Goal: Information Seeking & Learning: Understand process/instructions

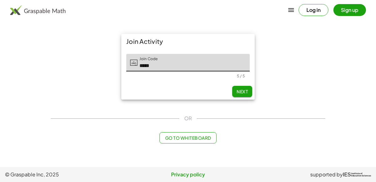
click at [243, 85] on div "Next" at bounding box center [188, 91] width 134 height 16
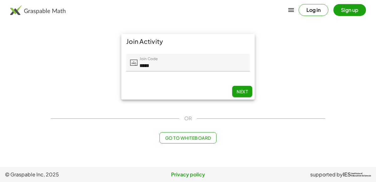
click at [244, 88] on button "Next" at bounding box center [242, 91] width 20 height 11
type input "*****"
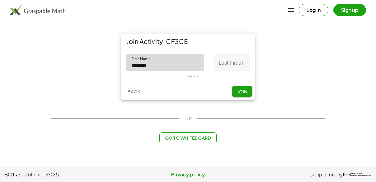
type input "********"
click at [235, 66] on input "Last Initial" at bounding box center [232, 63] width 36 height 18
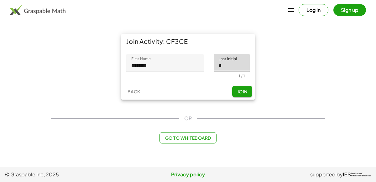
type input "*"
click at [245, 91] on span "Join" at bounding box center [242, 92] width 10 height 6
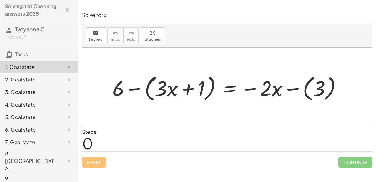
click at [177, 81] on div at bounding box center [229, 87] width 241 height 31
click at [97, 38] on span "keypad" at bounding box center [96, 39] width 14 height 4
click at [123, 93] on div at bounding box center [119, 88] width 12 height 25
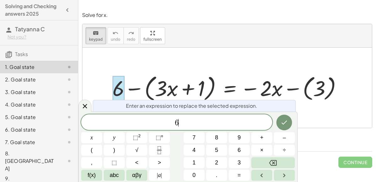
click at [209, 117] on div "6 ​" at bounding box center [176, 122] width 191 height 16
click at [263, 77] on div at bounding box center [229, 87] width 241 height 31
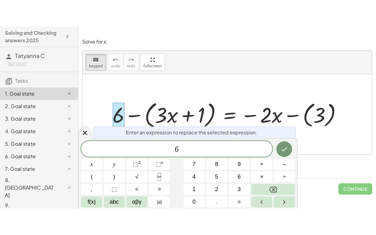
scroll to position [6, 0]
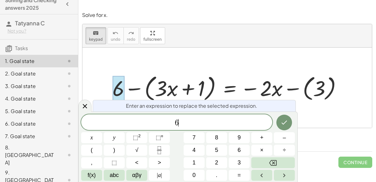
click at [193, 117] on div "6 ​" at bounding box center [176, 122] width 191 height 16
click at [42, 74] on div "2. Goal state" at bounding box center [30, 74] width 51 height 8
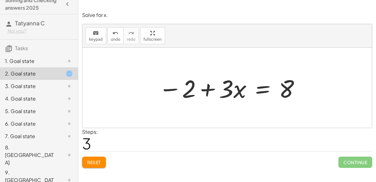
click at [355, 159] on span "Continue" at bounding box center [356, 162] width 34 height 11
click at [352, 162] on span "Continue" at bounding box center [356, 162] width 34 height 11
click at [351, 163] on span "Continue" at bounding box center [356, 162] width 34 height 11
click at [348, 162] on span "Continue" at bounding box center [356, 162] width 34 height 11
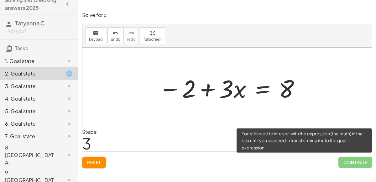
click at [363, 161] on span "Continue" at bounding box center [356, 162] width 34 height 11
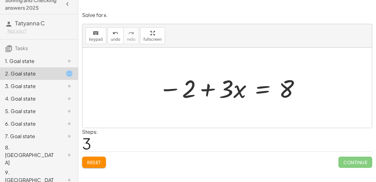
click at [290, 92] on div at bounding box center [230, 88] width 149 height 32
drag, startPoint x: 290, startPoint y: 92, endPoint x: 233, endPoint y: 98, distance: 57.4
click at [233, 98] on div at bounding box center [230, 88] width 149 height 32
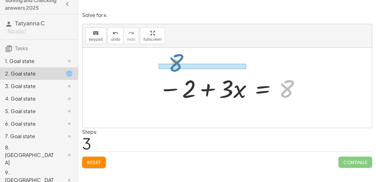
drag, startPoint x: 291, startPoint y: 87, endPoint x: 180, endPoint y: 61, distance: 113.7
click at [180, 61] on div "+ · 3 · x − 2 = 8 − 2 + · 3 · x = 8 + · 3 · x − 2 = 8 8 + · 3 · x − 2 = 8" at bounding box center [227, 88] width 290 height 80
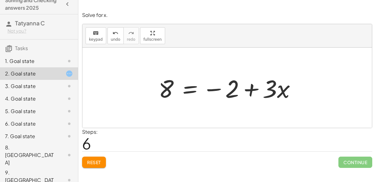
click at [94, 163] on span "Reset" at bounding box center [94, 163] width 14 height 6
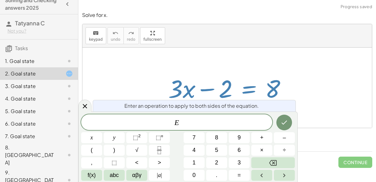
click at [260, 139] on button "+" at bounding box center [262, 137] width 21 height 11
click at [216, 161] on span "2" at bounding box center [216, 163] width 3 height 8
click at [283, 124] on icon "Done" at bounding box center [285, 123] width 8 height 8
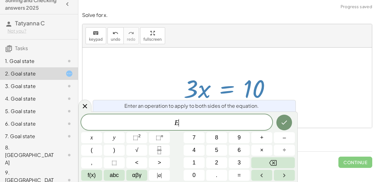
click at [161, 152] on icon "Fraction" at bounding box center [160, 150] width 8 height 8
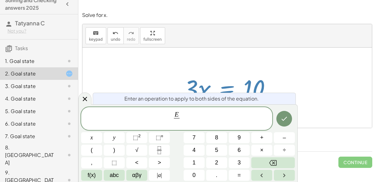
click at [237, 167] on button "3" at bounding box center [239, 162] width 21 height 11
click at [288, 120] on icon "Done" at bounding box center [285, 119] width 8 height 8
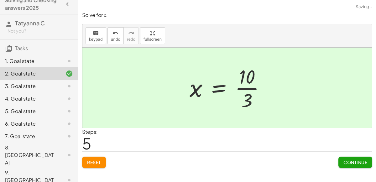
click at [355, 164] on span "Continue" at bounding box center [356, 163] width 24 height 6
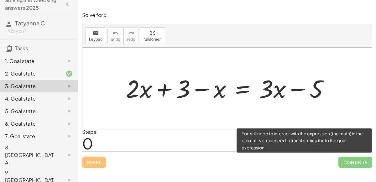
click at [364, 164] on span "Continue" at bounding box center [356, 162] width 34 height 11
click at [356, 158] on span "Continue" at bounding box center [356, 162] width 34 height 11
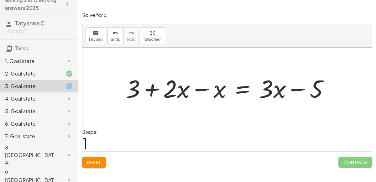
click at [95, 164] on span "Reset" at bounding box center [94, 163] width 14 height 6
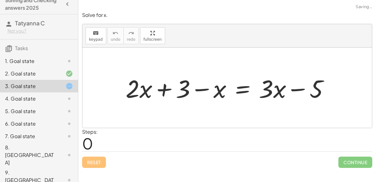
click at [92, 165] on div "Reset Continue" at bounding box center [227, 160] width 290 height 17
click at [13, 100] on div "4. Goal state" at bounding box center [30, 99] width 51 height 8
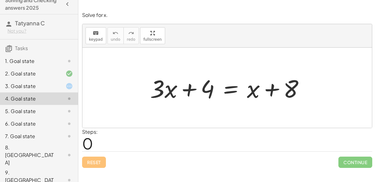
click at [66, 62] on icon at bounding box center [70, 61] width 8 height 8
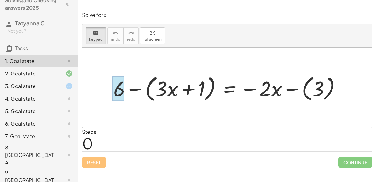
click at [119, 85] on div at bounding box center [119, 88] width 12 height 25
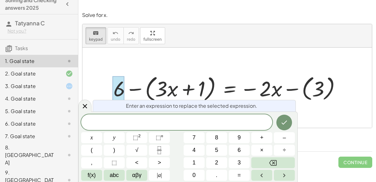
click at [93, 102] on div "Enter an expression to replace the selected expression." at bounding box center [194, 106] width 203 height 12
click at [85, 106] on icon at bounding box center [85, 106] width 4 height 4
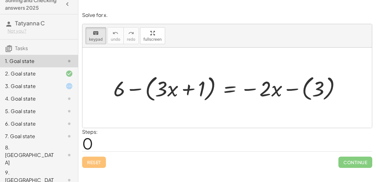
click at [42, 77] on div "2. Goal state" at bounding box center [30, 74] width 51 height 8
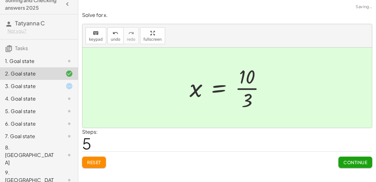
click at [56, 86] on div at bounding box center [65, 86] width 18 height 8
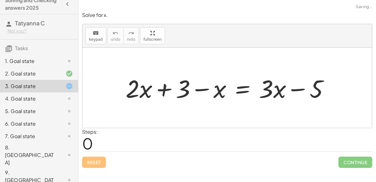
click at [63, 62] on div at bounding box center [65, 61] width 18 height 8
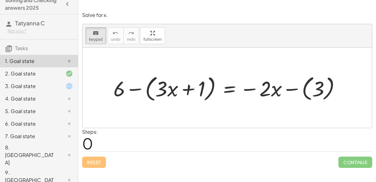
click at [91, 153] on div "Reset Continue" at bounding box center [227, 160] width 290 height 17
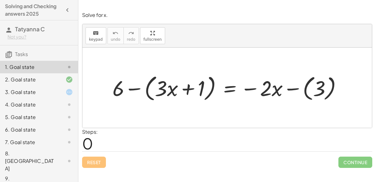
click at [58, 98] on div "2. Goal state" at bounding box center [39, 104] width 78 height 13
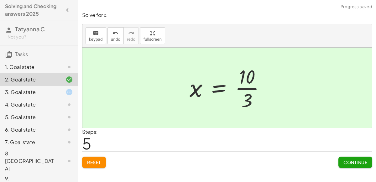
click at [52, 93] on div "3. Goal state" at bounding box center [30, 92] width 51 height 8
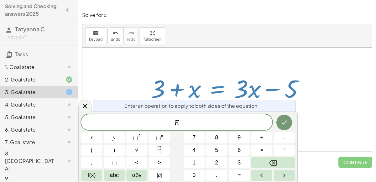
click at [286, 137] on span "–" at bounding box center [284, 138] width 3 height 8
click at [239, 165] on span "3" at bounding box center [239, 163] width 3 height 8
click at [116, 174] on span "abc" at bounding box center [114, 175] width 9 height 8
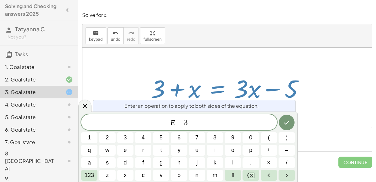
click at [123, 178] on button "x" at bounding box center [125, 175] width 16 height 11
click at [282, 128] on button "Done" at bounding box center [287, 123] width 16 height 16
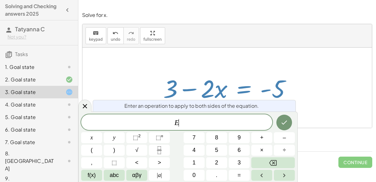
click at [285, 136] on span "–" at bounding box center [284, 138] width 3 height 8
click at [240, 165] on span "3" at bounding box center [239, 163] width 3 height 8
click at [282, 123] on icon "Done" at bounding box center [285, 123] width 8 height 8
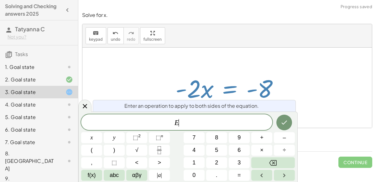
click at [158, 149] on icon "Fraction" at bounding box center [160, 150] width 8 height 8
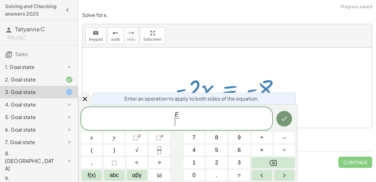
click at [279, 136] on button "–" at bounding box center [284, 137] width 21 height 11
click at [219, 164] on button "2" at bounding box center [216, 162] width 21 height 11
click at [281, 121] on icon "Done" at bounding box center [285, 119] width 8 height 8
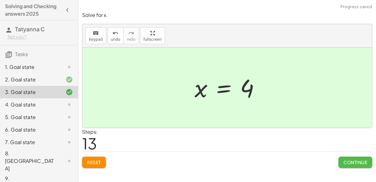
click at [353, 162] on span "Continue" at bounding box center [356, 163] width 24 height 6
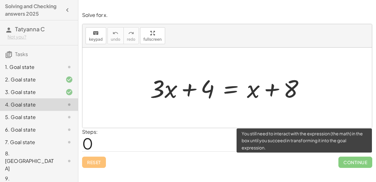
click at [365, 157] on span "Continue" at bounding box center [356, 162] width 34 height 11
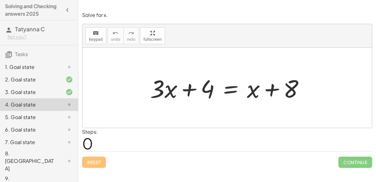
click at [36, 67] on div "1. Goal state" at bounding box center [30, 67] width 51 height 8
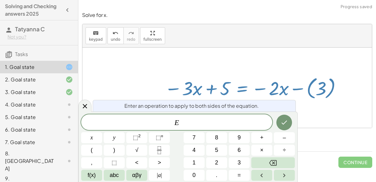
click at [290, 138] on button "–" at bounding box center [284, 137] width 21 height 11
click at [209, 146] on button "5" at bounding box center [216, 150] width 21 height 11
click at [284, 126] on icon "Done" at bounding box center [285, 123] width 8 height 8
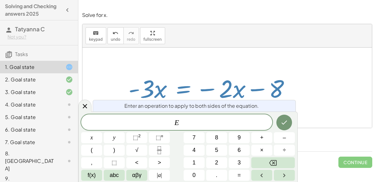
click at [264, 140] on button "+" at bounding box center [262, 137] width 21 height 11
click at [235, 163] on button "3" at bounding box center [239, 162] width 21 height 11
click at [118, 175] on span "abc" at bounding box center [114, 175] width 9 height 8
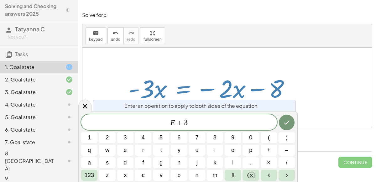
click at [129, 174] on button "x" at bounding box center [125, 175] width 16 height 11
click at [290, 128] on button "Done" at bounding box center [287, 123] width 16 height 16
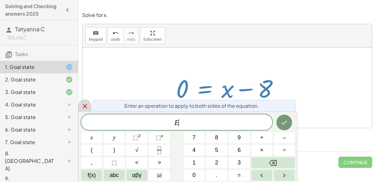
click at [82, 102] on div at bounding box center [84, 106] width 13 height 12
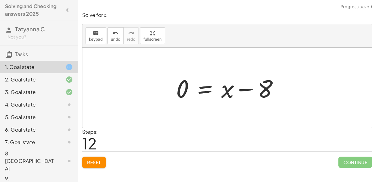
click at [93, 158] on button "Reset" at bounding box center [94, 162] width 24 height 11
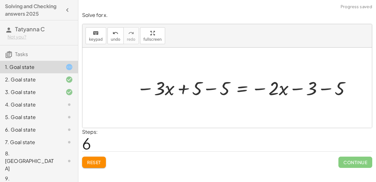
click at [214, 89] on div at bounding box center [245, 87] width 222 height 25
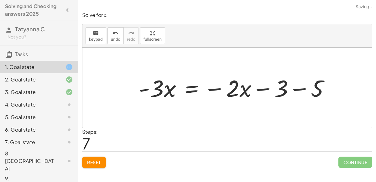
click at [329, 86] on div at bounding box center [238, 88] width 209 height 32
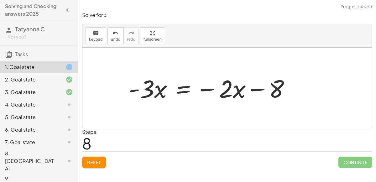
click at [180, 87] on div at bounding box center [211, 88] width 173 height 32
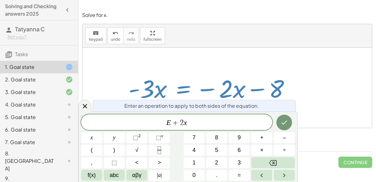
click at [279, 126] on button "Done" at bounding box center [285, 123] width 16 height 16
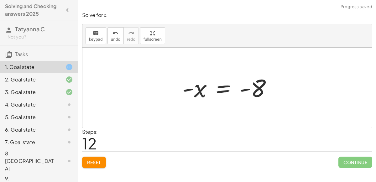
click at [218, 90] on div at bounding box center [229, 87] width 101 height 31
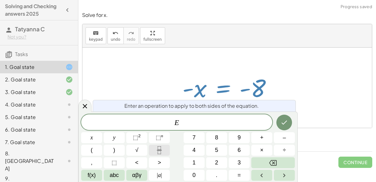
click at [157, 154] on icon "Fraction" at bounding box center [160, 150] width 8 height 8
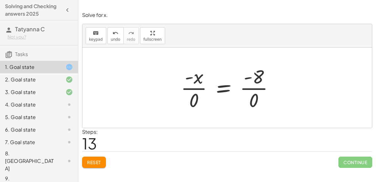
click at [191, 109] on div at bounding box center [230, 88] width 104 height 48
click at [198, 78] on div at bounding box center [230, 88] width 104 height 48
click at [113, 33] on icon "undo" at bounding box center [116, 33] width 6 height 8
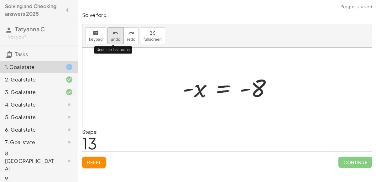
click at [113, 37] on button "undo undo" at bounding box center [116, 35] width 16 height 17
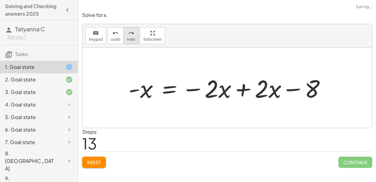
click at [127, 39] on span "redo" at bounding box center [131, 39] width 8 height 4
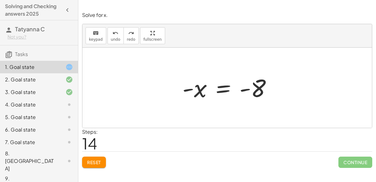
click at [247, 88] on div at bounding box center [229, 87] width 101 height 31
click at [261, 87] on div at bounding box center [229, 87] width 101 height 31
click at [187, 85] on div at bounding box center [229, 87] width 101 height 31
click at [195, 89] on div at bounding box center [229, 87] width 101 height 31
click at [108, 29] on button "undo undo" at bounding box center [116, 35] width 16 height 17
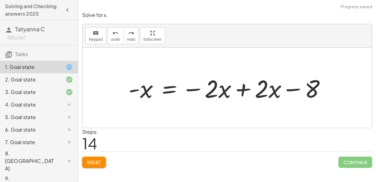
click at [235, 86] on div at bounding box center [229, 88] width 209 height 32
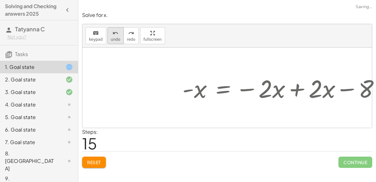
click at [113, 35] on icon "undo" at bounding box center [116, 33] width 6 height 8
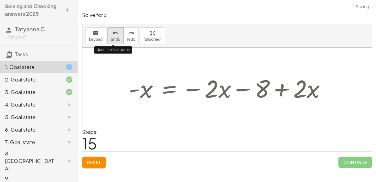
click at [113, 35] on icon "undo" at bounding box center [116, 33] width 6 height 8
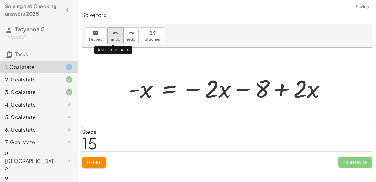
click at [113, 35] on icon "undo" at bounding box center [116, 33] width 6 height 8
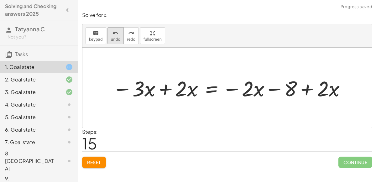
click at [113, 33] on icon "undo" at bounding box center [116, 33] width 6 height 8
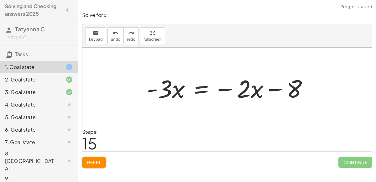
click at [195, 86] on div at bounding box center [229, 88] width 173 height 32
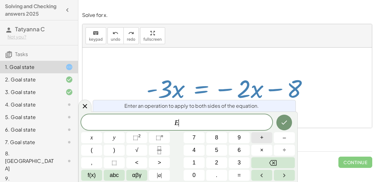
click at [263, 136] on span "+" at bounding box center [261, 138] width 3 height 8
click at [235, 166] on button "3" at bounding box center [239, 162] width 21 height 11
click at [106, 177] on button "abc" at bounding box center [114, 175] width 21 height 11
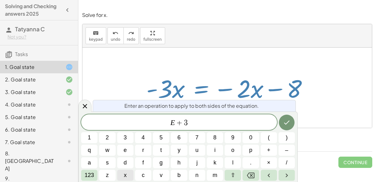
click at [123, 174] on button "x" at bounding box center [125, 175] width 16 height 11
click at [286, 121] on icon "Done" at bounding box center [287, 123] width 8 height 8
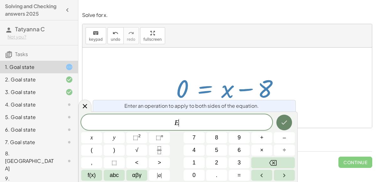
click at [164, 152] on button "Fraction" at bounding box center [159, 150] width 21 height 11
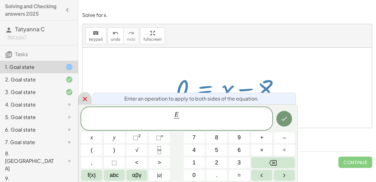
click at [85, 99] on icon at bounding box center [85, 99] width 4 height 4
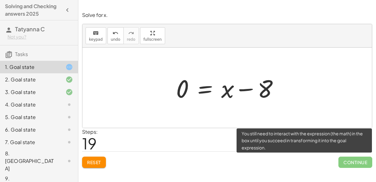
click at [359, 161] on span "Continue" at bounding box center [356, 162] width 34 height 11
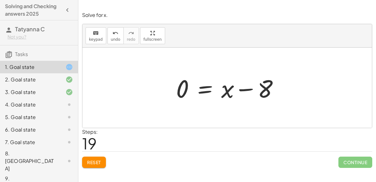
click at [186, 102] on div at bounding box center [230, 88] width 114 height 32
click at [96, 157] on button "Reset" at bounding box center [94, 162] width 24 height 11
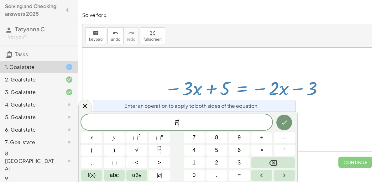
click at [283, 141] on span "–" at bounding box center [284, 138] width 3 height 8
click at [219, 152] on button "5" at bounding box center [216, 150] width 21 height 11
click at [284, 123] on icon "Done" at bounding box center [285, 123] width 8 height 8
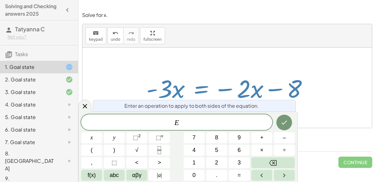
click at [262, 137] on span "+" at bounding box center [261, 138] width 3 height 8
click at [239, 162] on span "3" at bounding box center [239, 163] width 3 height 8
click at [119, 174] on button "abc" at bounding box center [114, 175] width 21 height 11
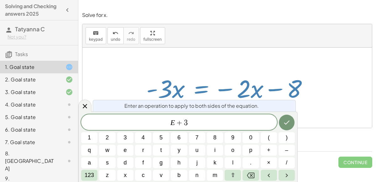
click at [125, 177] on span "x" at bounding box center [125, 175] width 3 height 8
click at [287, 122] on icon "Done" at bounding box center [287, 123] width 8 height 8
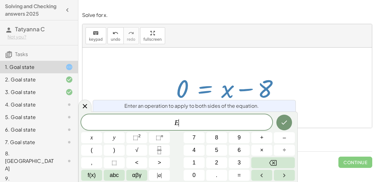
click at [262, 141] on span "+" at bounding box center [261, 138] width 3 height 8
click at [218, 139] on span "8" at bounding box center [216, 138] width 3 height 8
click at [286, 124] on icon "Done" at bounding box center [285, 123] width 8 height 8
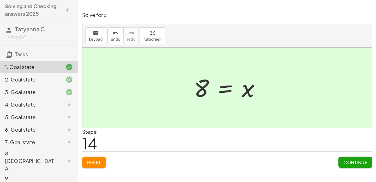
click at [52, 124] on div "4. Goal state" at bounding box center [39, 130] width 78 height 13
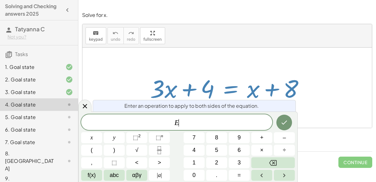
click at [284, 140] on span "–" at bounding box center [284, 138] width 3 height 8
click at [199, 150] on button "4" at bounding box center [194, 150] width 21 height 11
click at [282, 124] on icon "Done" at bounding box center [285, 123] width 8 height 8
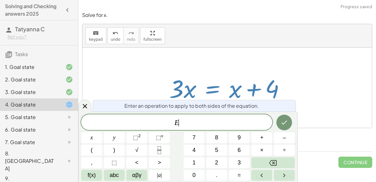
click at [286, 141] on button "–" at bounding box center [284, 137] width 21 height 11
click at [238, 168] on button "3" at bounding box center [239, 162] width 21 height 11
click at [117, 180] on span "abc" at bounding box center [114, 175] width 9 height 8
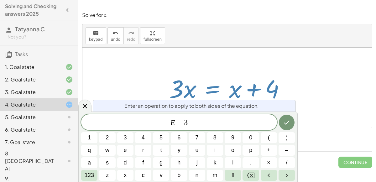
click at [126, 174] on span "x" at bounding box center [125, 175] width 3 height 8
click at [288, 122] on icon "Done" at bounding box center [287, 123] width 6 height 4
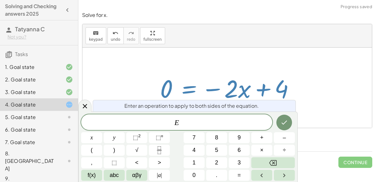
click at [263, 138] on span "+" at bounding box center [261, 138] width 3 height 8
click at [197, 155] on button "4" at bounding box center [194, 150] width 21 height 11
click at [280, 162] on button "Backspace" at bounding box center [274, 162] width 44 height 11
click at [278, 163] on button "Backspace" at bounding box center [274, 162] width 44 height 11
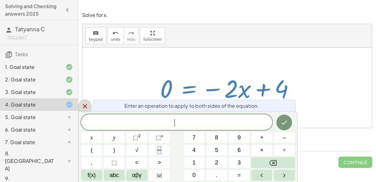
click at [90, 107] on div at bounding box center [84, 106] width 13 height 12
click at [284, 140] on span "–" at bounding box center [284, 138] width 3 height 8
click at [196, 155] on button "4" at bounding box center [194, 150] width 21 height 11
click at [284, 126] on icon "Done" at bounding box center [285, 123] width 8 height 8
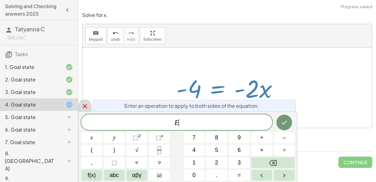
click at [159, 152] on icon "Fraction" at bounding box center [160, 150] width 8 height 8
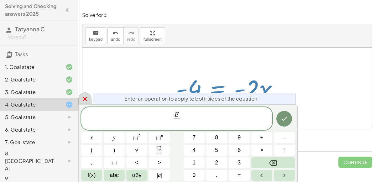
click at [285, 140] on span "–" at bounding box center [284, 138] width 3 height 8
click at [215, 163] on button "2" at bounding box center [216, 162] width 21 height 11
click at [291, 122] on button "Done" at bounding box center [285, 119] width 16 height 16
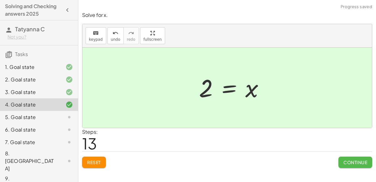
click at [353, 160] on span "Continue" at bounding box center [356, 163] width 24 height 6
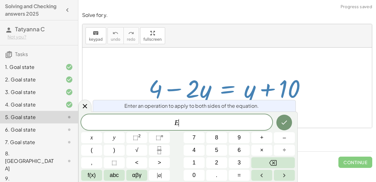
click at [259, 142] on button "+" at bounding box center [262, 137] width 21 height 11
click at [271, 167] on button "Backspace" at bounding box center [274, 162] width 44 height 11
click at [283, 140] on span "–" at bounding box center [284, 138] width 3 height 8
click at [197, 152] on button "4" at bounding box center [194, 150] width 21 height 11
click at [287, 127] on button "Done" at bounding box center [285, 123] width 16 height 16
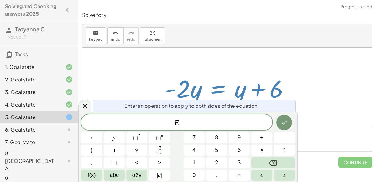
click at [259, 135] on button "+" at bounding box center [262, 137] width 21 height 11
click at [220, 166] on button "2" at bounding box center [216, 162] width 21 height 11
click at [140, 174] on span "αβγ" at bounding box center [136, 175] width 9 height 8
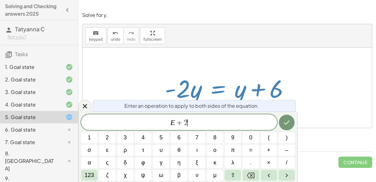
click at [89, 178] on span "123" at bounding box center [89, 175] width 9 height 8
